Goal: Book appointment/travel/reservation

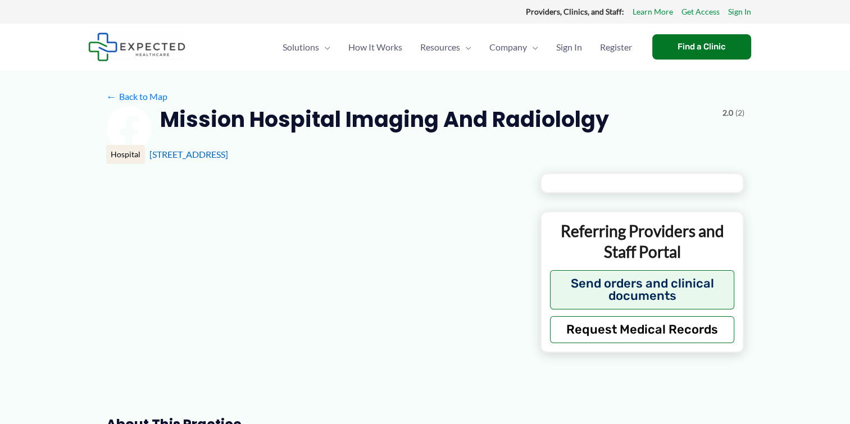
type input "**********"
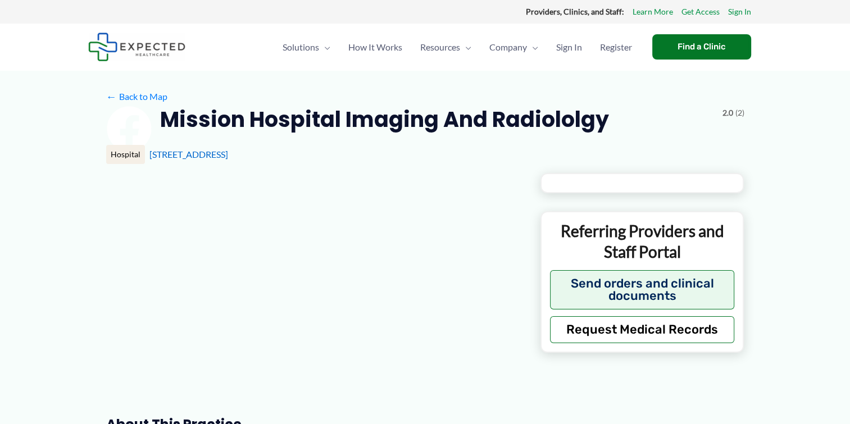
type input "**********"
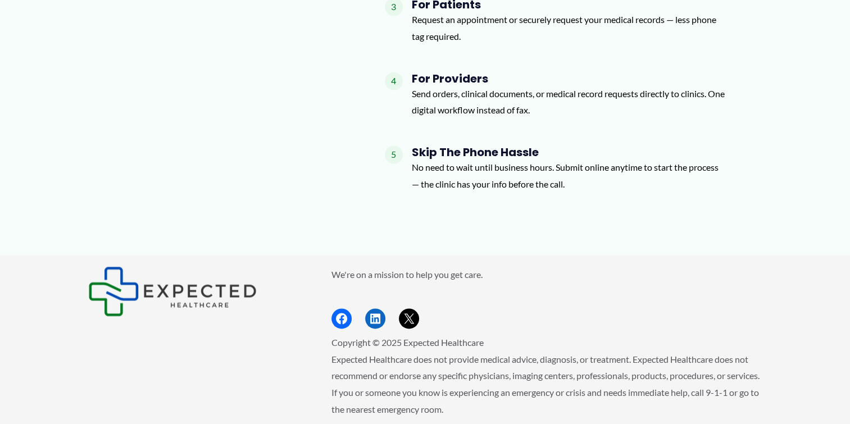
scroll to position [1677, 0]
